Goal: Task Accomplishment & Management: Manage account settings

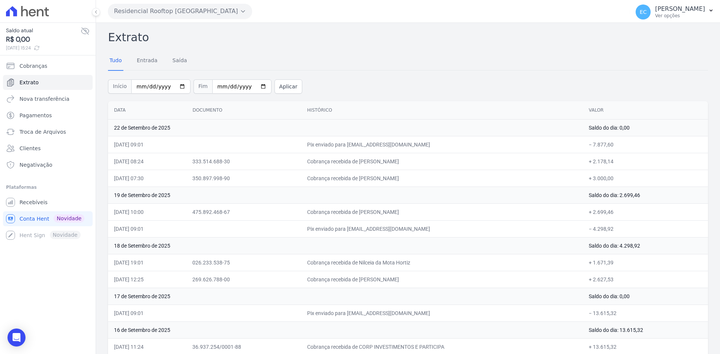
click at [192, 7] on button "Residencial Rooftop [GEOGRAPHIC_DATA]" at bounding box center [180, 11] width 144 height 15
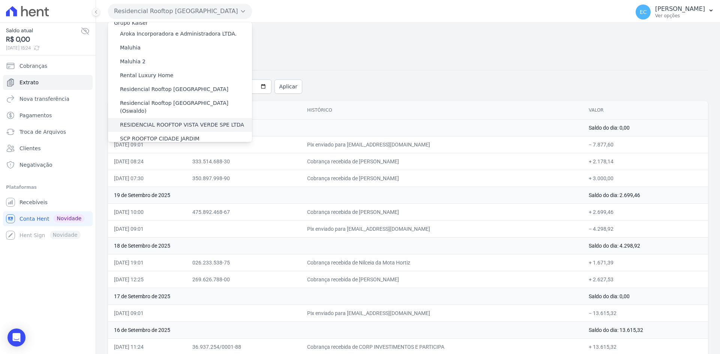
scroll to position [11, 0]
click at [175, 119] on label "RESIDENCIAL ROOFTOP VISTA VERDE SPE LTDA" at bounding box center [182, 123] width 124 height 8
click at [0, 0] on input "RESIDENCIAL ROOFTOP VISTA VERDE SPE LTDA" at bounding box center [0, 0] width 0 height 0
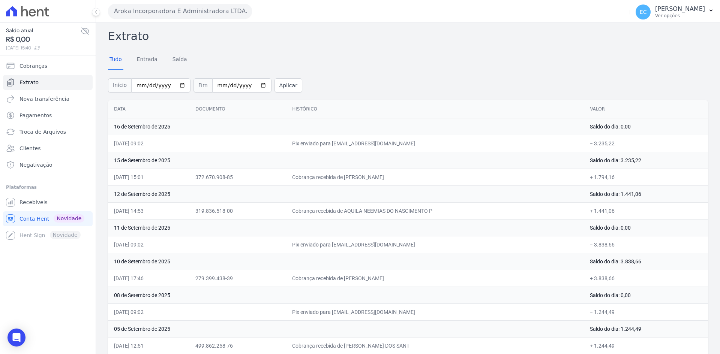
scroll to position [0, 0]
click at [207, 16] on button "Aroka Incorporadora E Administradora LTDA." at bounding box center [180, 11] width 144 height 15
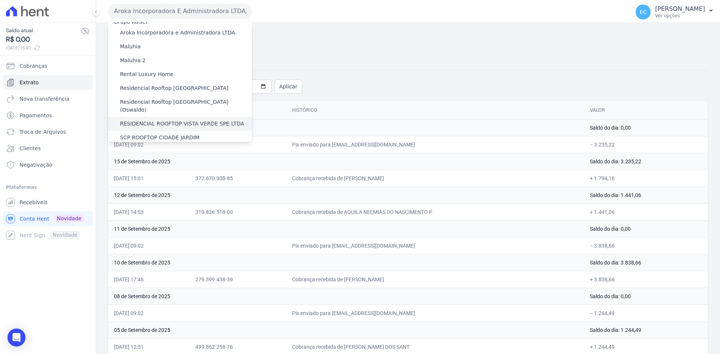
scroll to position [11, 0]
click at [202, 119] on label "RESIDENCIAL ROOFTOP VISTA VERDE SPE LTDA" at bounding box center [182, 123] width 124 height 8
click at [0, 0] on input "RESIDENCIAL ROOFTOP VISTA VERDE SPE LTDA" at bounding box center [0, 0] width 0 height 0
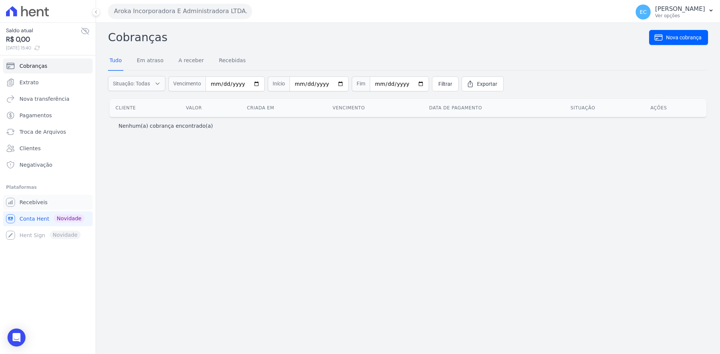
click at [22, 200] on span "Recebíveis" at bounding box center [33, 202] width 28 height 7
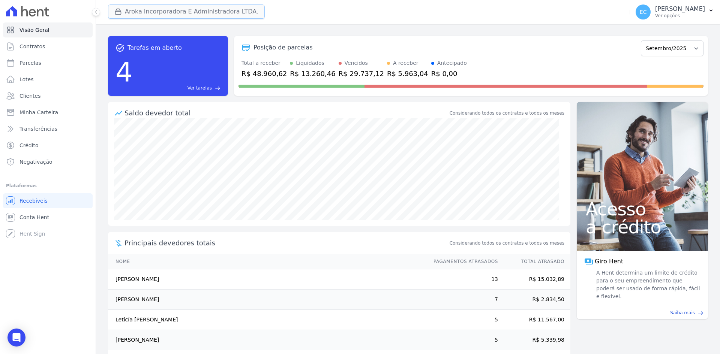
click at [121, 11] on icon "button" at bounding box center [117, 11] width 7 height 7
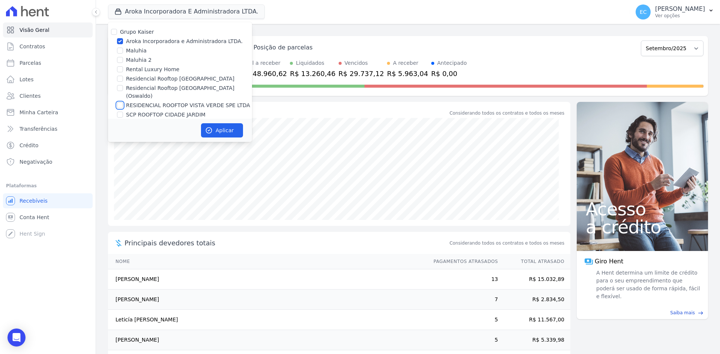
click at [119, 102] on input "RESIDENCIAL ROOFTOP VISTA VERDE SPE LTDA" at bounding box center [120, 105] width 6 height 6
checkbox input "true"
click at [119, 41] on input "Aroka Incorporadora e Administradora LTDA." at bounding box center [120, 41] width 6 height 6
checkbox input "false"
click at [228, 133] on button "Aplicar" at bounding box center [222, 130] width 42 height 14
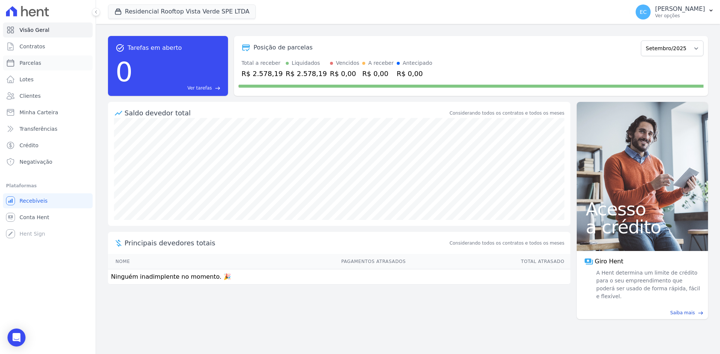
click at [55, 64] on link "Parcelas" at bounding box center [48, 62] width 90 height 15
select select
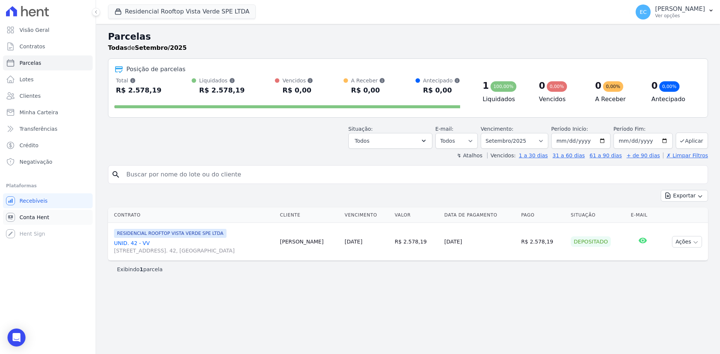
click at [25, 218] on span "Conta Hent" at bounding box center [34, 217] width 30 height 7
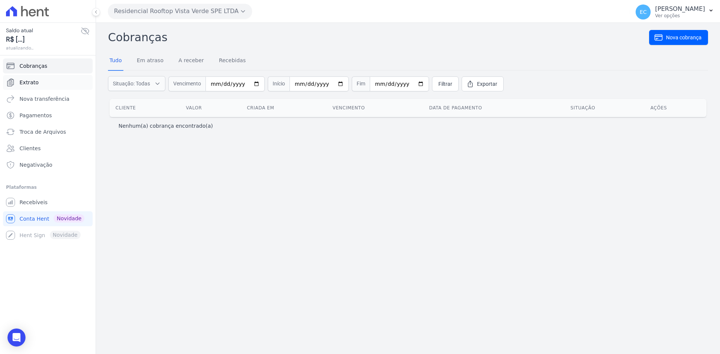
click at [73, 83] on link "Extrato" at bounding box center [48, 82] width 90 height 15
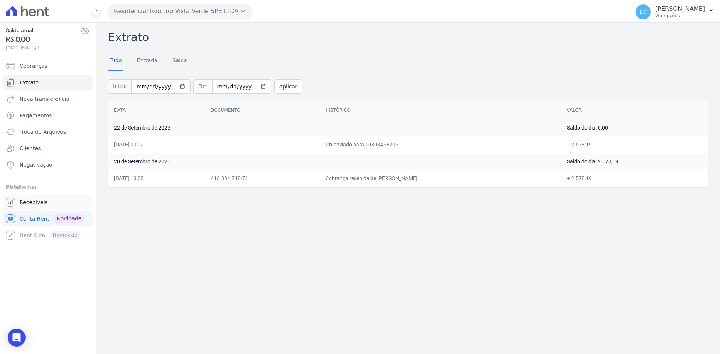
click at [42, 201] on span "Recebíveis" at bounding box center [33, 202] width 28 height 7
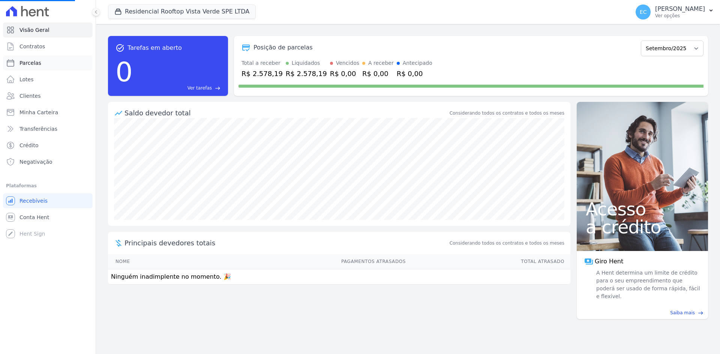
click at [16, 61] on link "Parcelas" at bounding box center [48, 62] width 90 height 15
select select
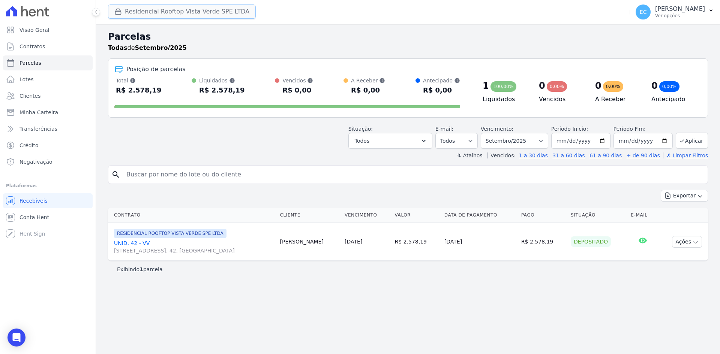
click at [122, 8] on div "button" at bounding box center [119, 11] width 10 height 7
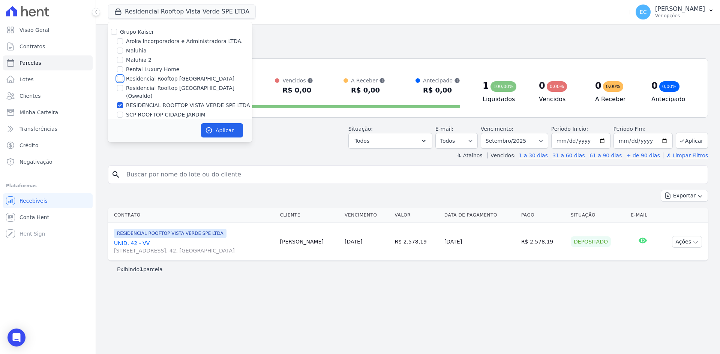
click at [118, 76] on input "Residencial Rooftop [GEOGRAPHIC_DATA]" at bounding box center [120, 79] width 6 height 6
checkbox input "true"
click at [121, 102] on input "RESIDENCIAL ROOFTOP VISTA VERDE SPE LTDA" at bounding box center [120, 105] width 6 height 6
checkbox input "false"
click at [217, 128] on button "Aplicar" at bounding box center [222, 130] width 42 height 14
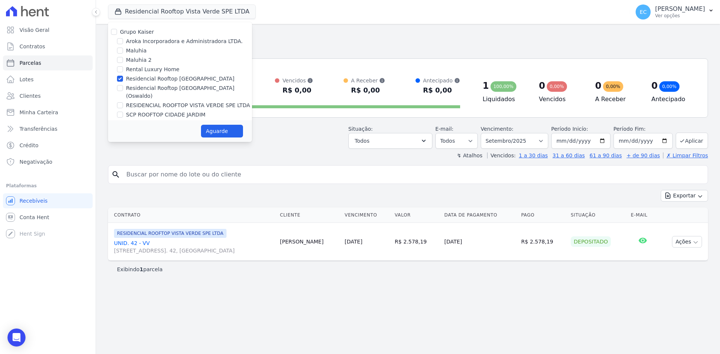
select select
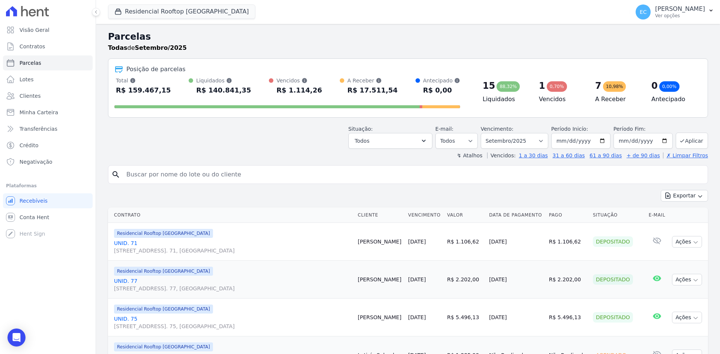
click at [129, 50] on p "Todas de Setembro/2025" at bounding box center [147, 47] width 79 height 9
click at [299, 149] on header "Parcelas Todas de Setembro/2025 Posição de parcelas Total Soma das parcelas pag…" at bounding box center [408, 94] width 600 height 129
click at [296, 194] on div "Exportar Exportar PDF Exportar CSV" at bounding box center [408, 199] width 600 height 18
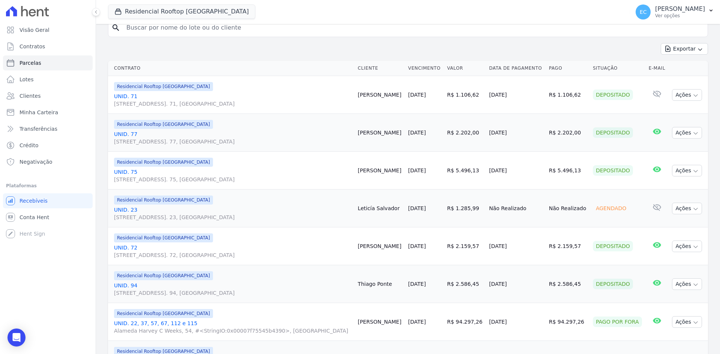
scroll to position [37, 0]
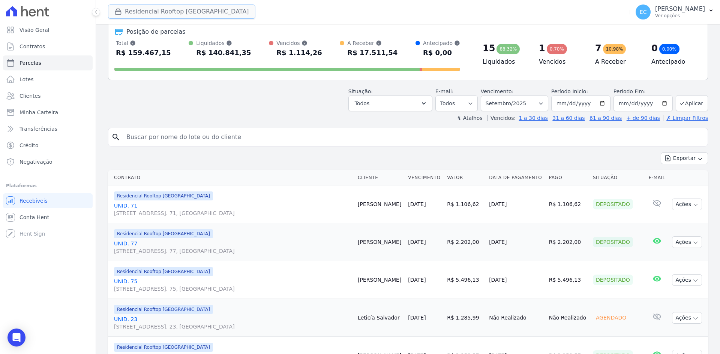
click at [131, 10] on button "Residencial Rooftop [GEOGRAPHIC_DATA]" at bounding box center [181, 11] width 147 height 14
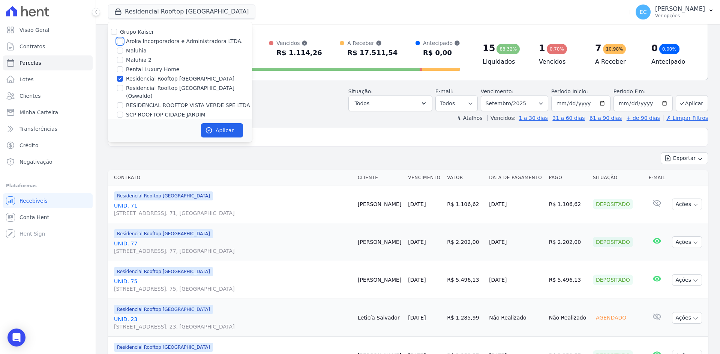
click at [118, 43] on input "Aroka Incorporadora e Administradora LTDA." at bounding box center [120, 41] width 6 height 6
checkbox input "true"
click at [118, 78] on input "Residencial Rooftop [GEOGRAPHIC_DATA]" at bounding box center [120, 79] width 6 height 6
checkbox input "false"
click at [219, 128] on button "Aplicar" at bounding box center [222, 130] width 42 height 14
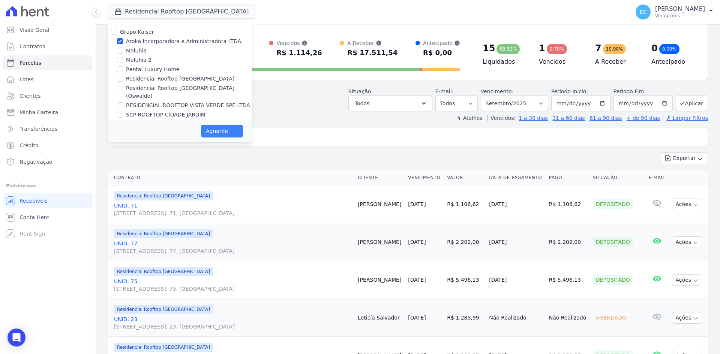
select select
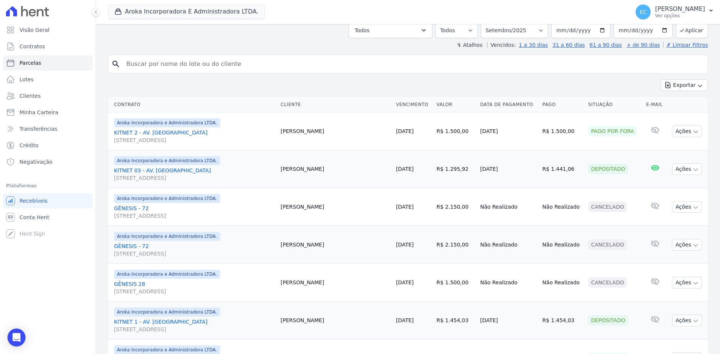
scroll to position [124, 0]
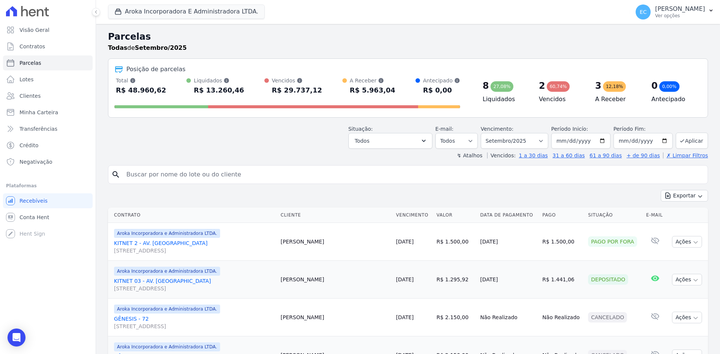
select select
click at [279, 138] on div "Situação: Agendado Em Aberto Pago Processando Cancelado Vencido Transferindo De…" at bounding box center [408, 135] width 600 height 27
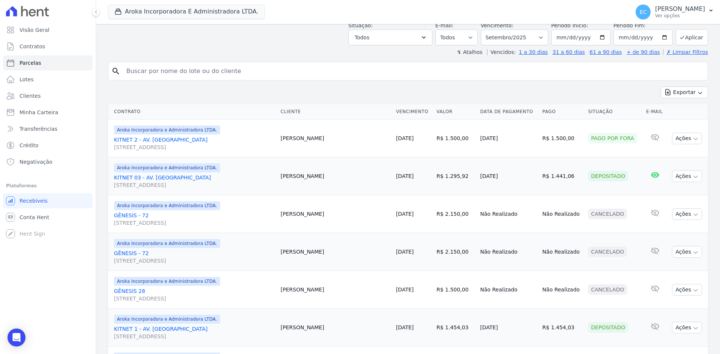
scroll to position [187, 0]
